Goal: Information Seeking & Learning: Find specific fact

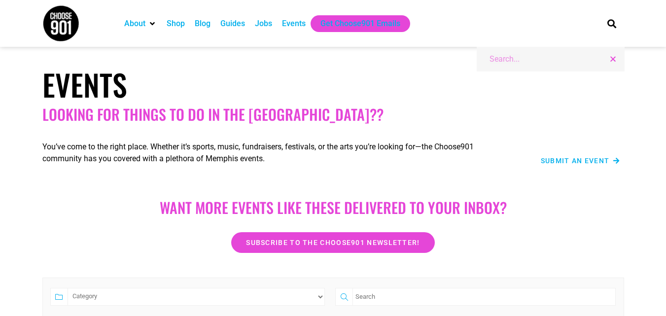
click at [517, 59] on input "Search" at bounding box center [547, 59] width 115 height 12
type input "[PERSON_NAME] Band"
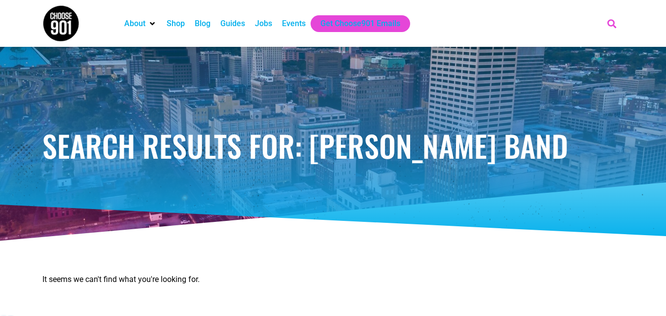
click at [610, 24] on icon "Search" at bounding box center [611, 23] width 16 height 16
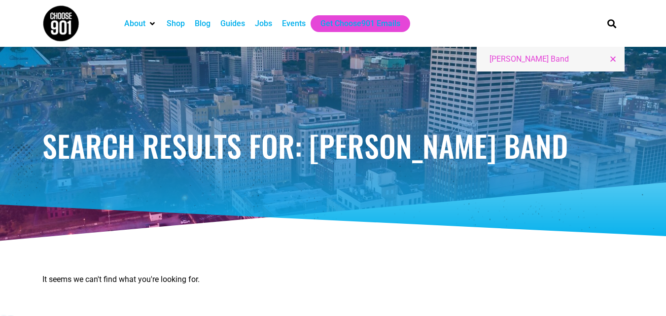
click at [522, 60] on input "[PERSON_NAME] Band" at bounding box center [547, 59] width 115 height 12
paste input "Ultimate Elvis Christmas starring"
type input "Ultimate Elvis Christmas starring"
